Goal: Task Accomplishment & Management: Manage account settings

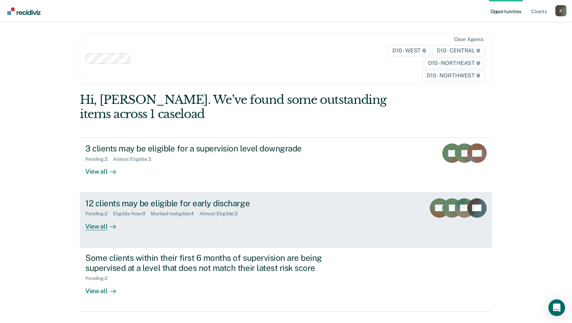
click at [98, 226] on div "View all" at bounding box center [104, 224] width 39 height 14
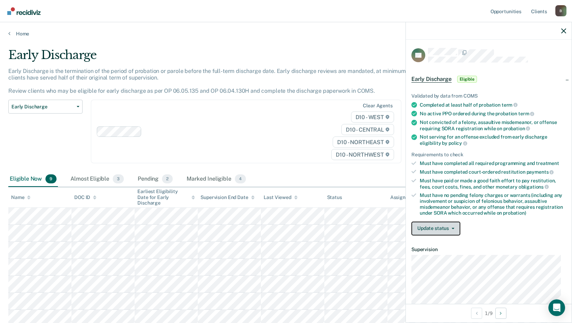
drag, startPoint x: 89, startPoint y: 204, endPoint x: 437, endPoint y: 227, distance: 349.2
click at [437, 226] on button "Update status" at bounding box center [436, 228] width 49 height 14
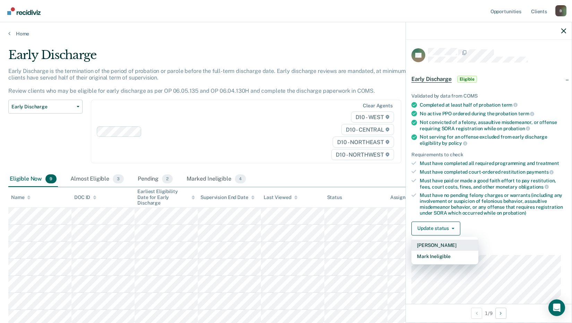
click at [439, 243] on button "[PERSON_NAME]" at bounding box center [445, 245] width 67 height 11
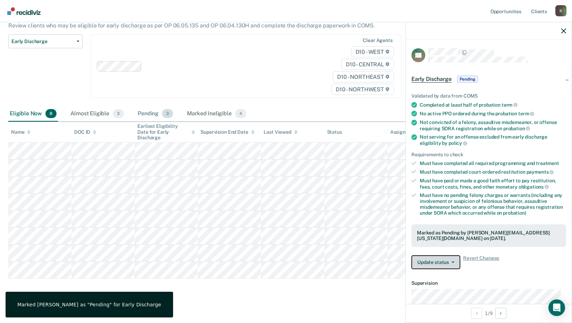
scroll to position [67, 0]
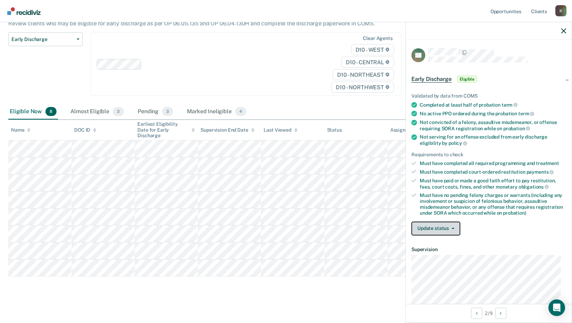
click at [435, 227] on button "Update status" at bounding box center [436, 228] width 49 height 14
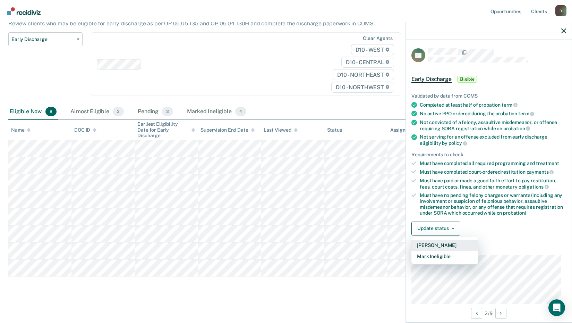
click at [437, 244] on button "[PERSON_NAME]" at bounding box center [445, 245] width 67 height 11
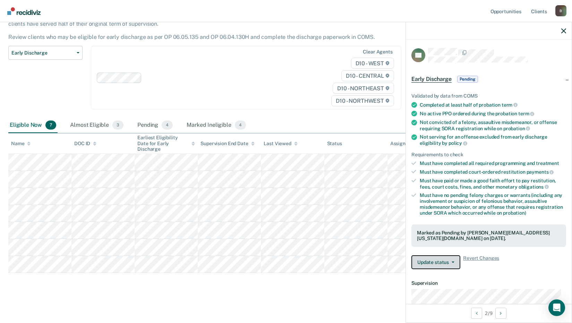
scroll to position [50, 0]
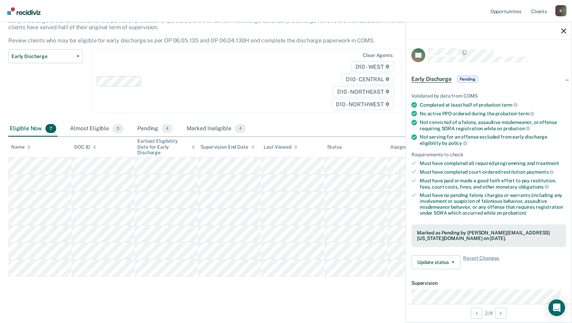
click at [215, 147] on div "Supervision End Date" at bounding box center [228, 147] width 54 height 6
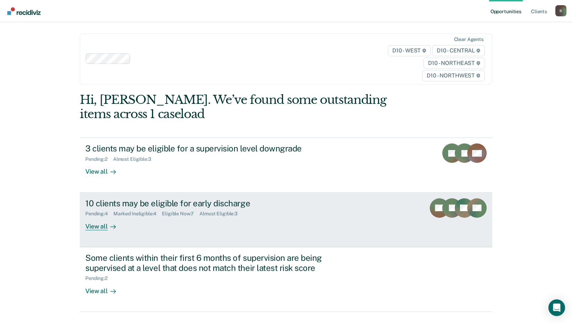
click at [99, 229] on div "View all" at bounding box center [104, 224] width 39 height 14
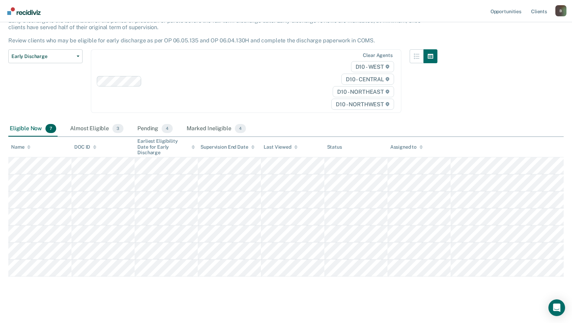
scroll to position [16, 0]
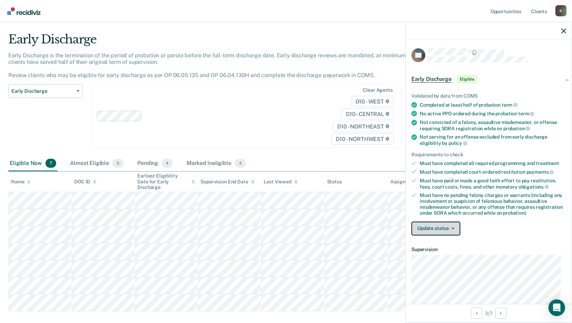
click at [439, 229] on button "Update status" at bounding box center [436, 228] width 49 height 14
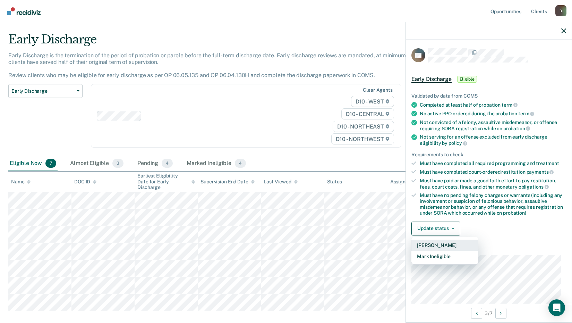
click at [443, 243] on button "[PERSON_NAME]" at bounding box center [445, 245] width 67 height 11
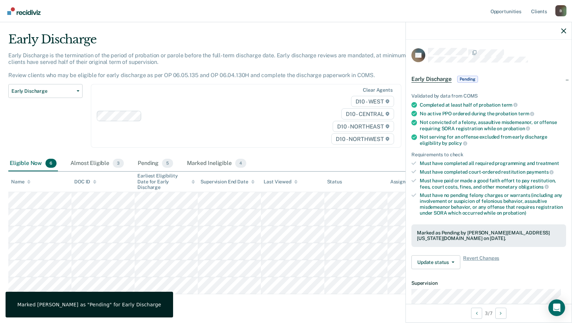
click at [228, 179] on div "Supervision End Date" at bounding box center [228, 182] width 54 height 6
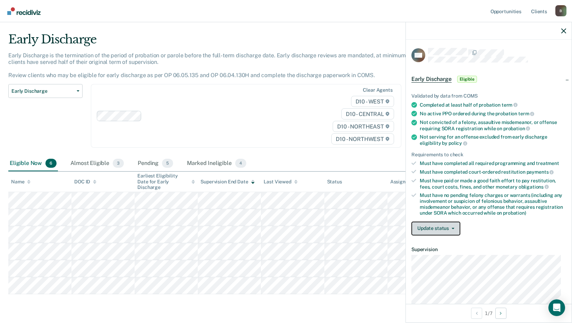
click at [441, 229] on button "Update status" at bounding box center [436, 228] width 49 height 14
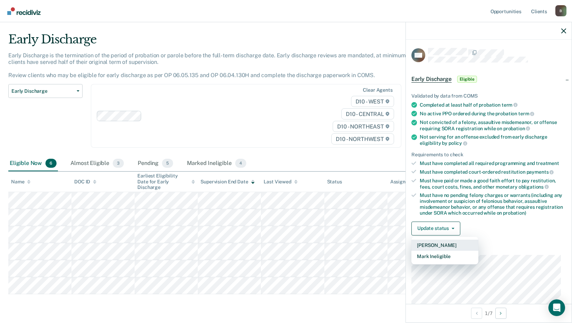
click at [440, 243] on button "[PERSON_NAME]" at bounding box center [445, 245] width 67 height 11
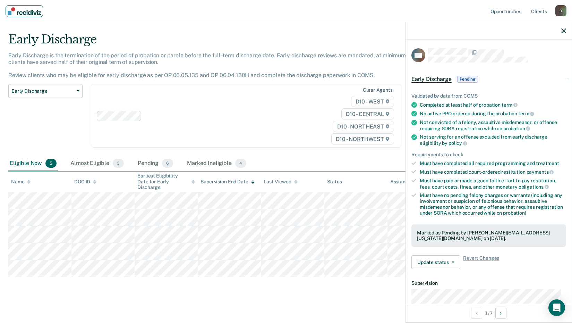
click at [25, 13] on img "Main navigation" at bounding box center [24, 11] width 33 height 8
